Goal: Navigation & Orientation: Find specific page/section

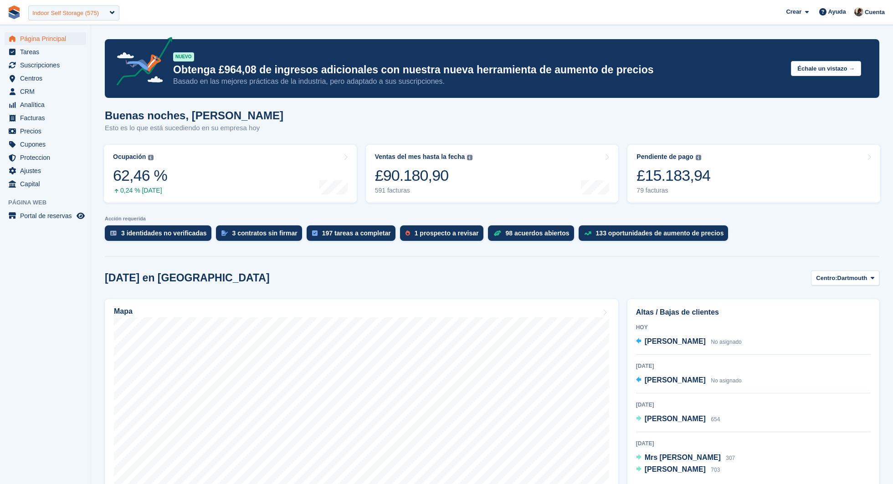
click at [89, 9] on div "Indoor Self Storage (575)" at bounding box center [65, 13] width 67 height 9
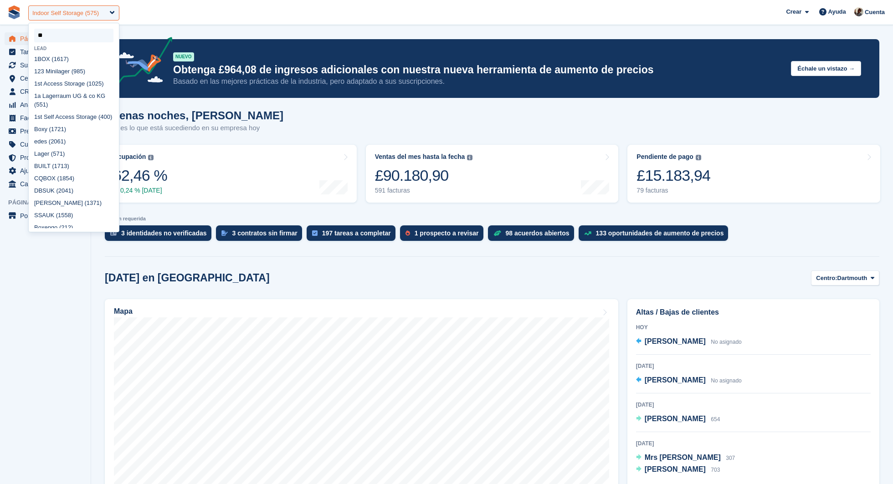
type input "***"
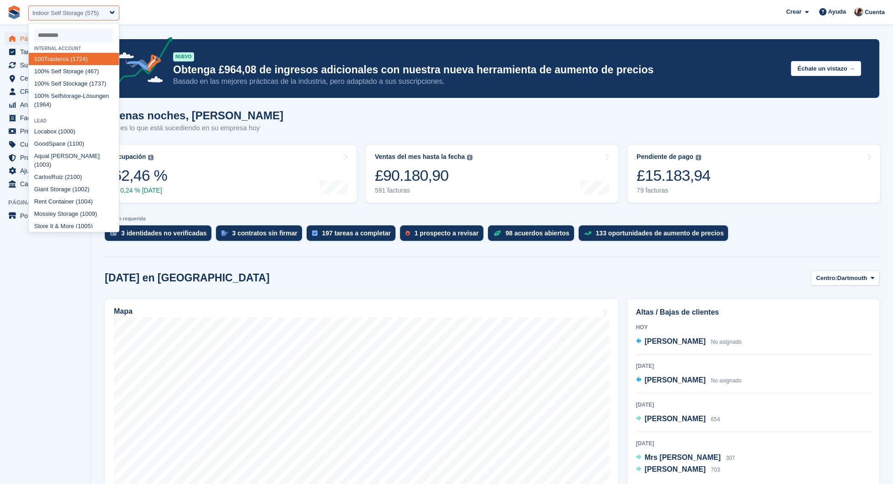
select select "****"
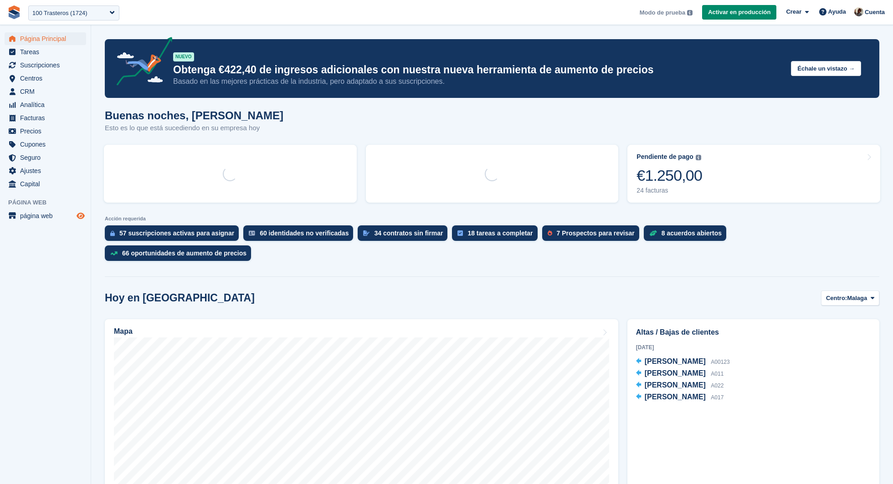
click at [81, 212] on icon "Vista previa de la tienda" at bounding box center [81, 215] width 8 height 7
